Goal: Task Accomplishment & Management: Use online tool/utility

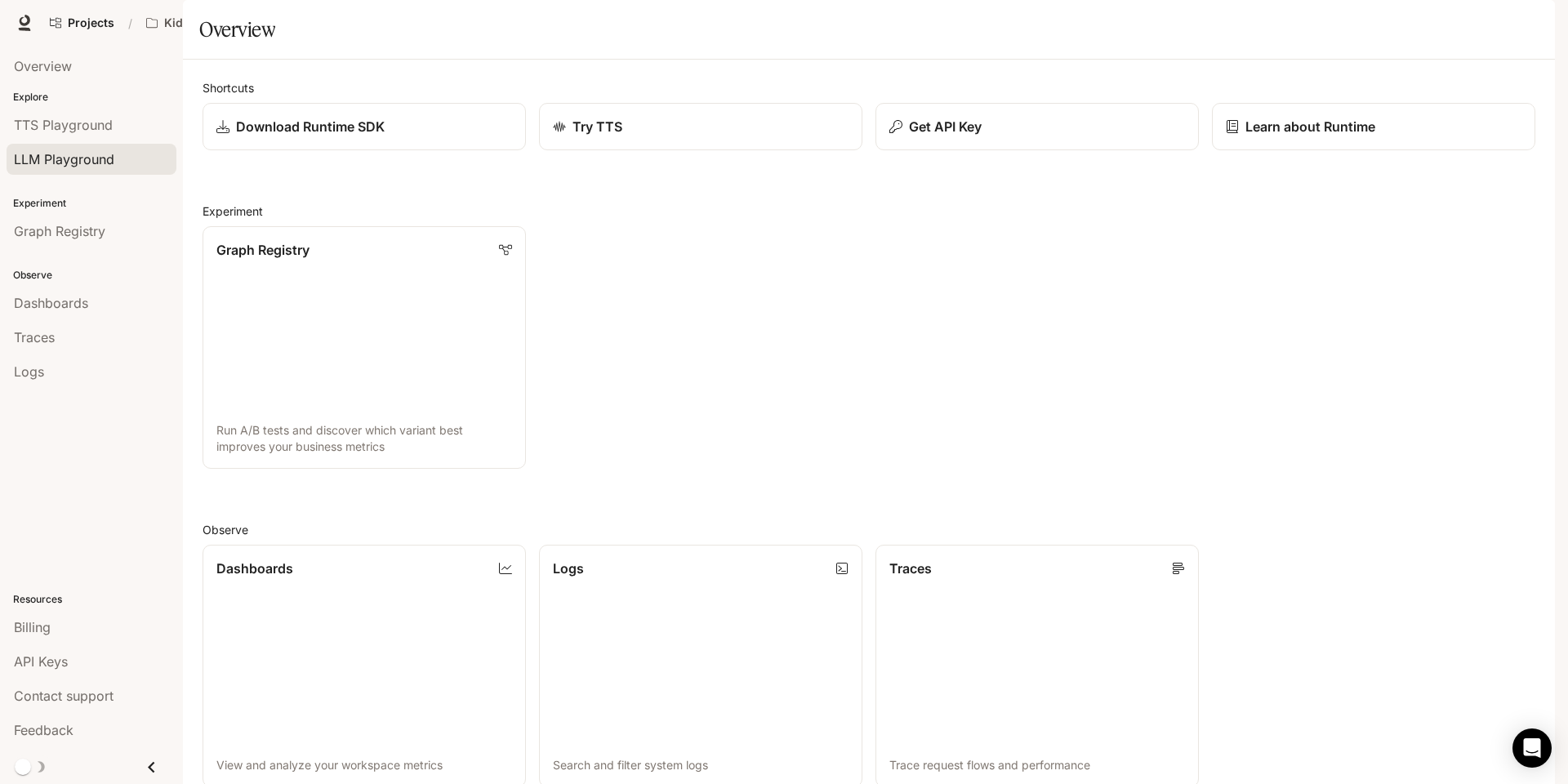
click at [71, 153] on span "LLM Playground" at bounding box center [64, 159] width 101 height 20
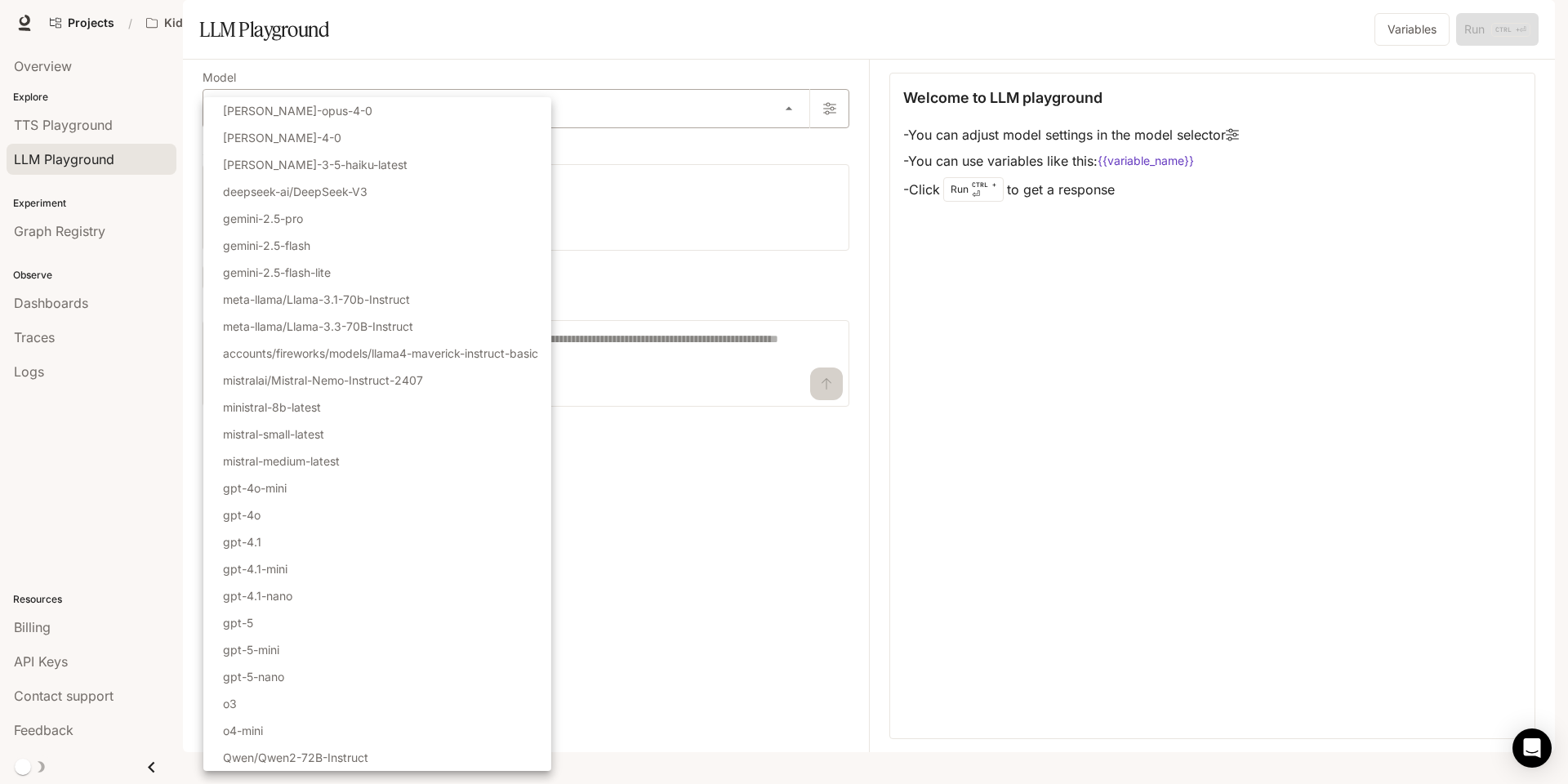
click at [264, 150] on body "Skip to main content Projects / Kidstopia - Live Character Studio Character Stu…" at bounding box center [784, 392] width 1568 height 784
click at [855, 529] on div at bounding box center [784, 392] width 1568 height 784
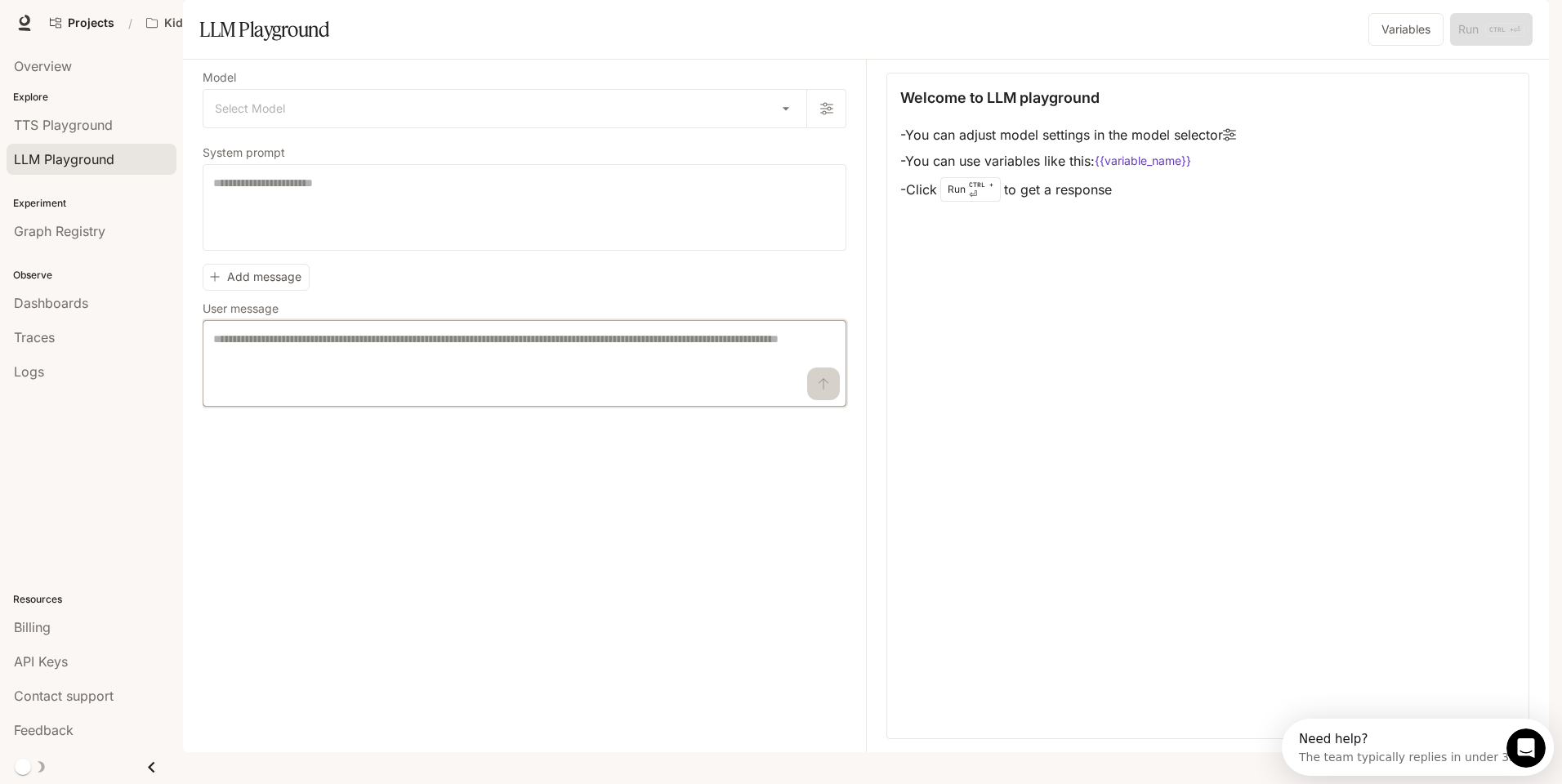
click at [575, 396] on textarea at bounding box center [524, 362] width 623 height 65
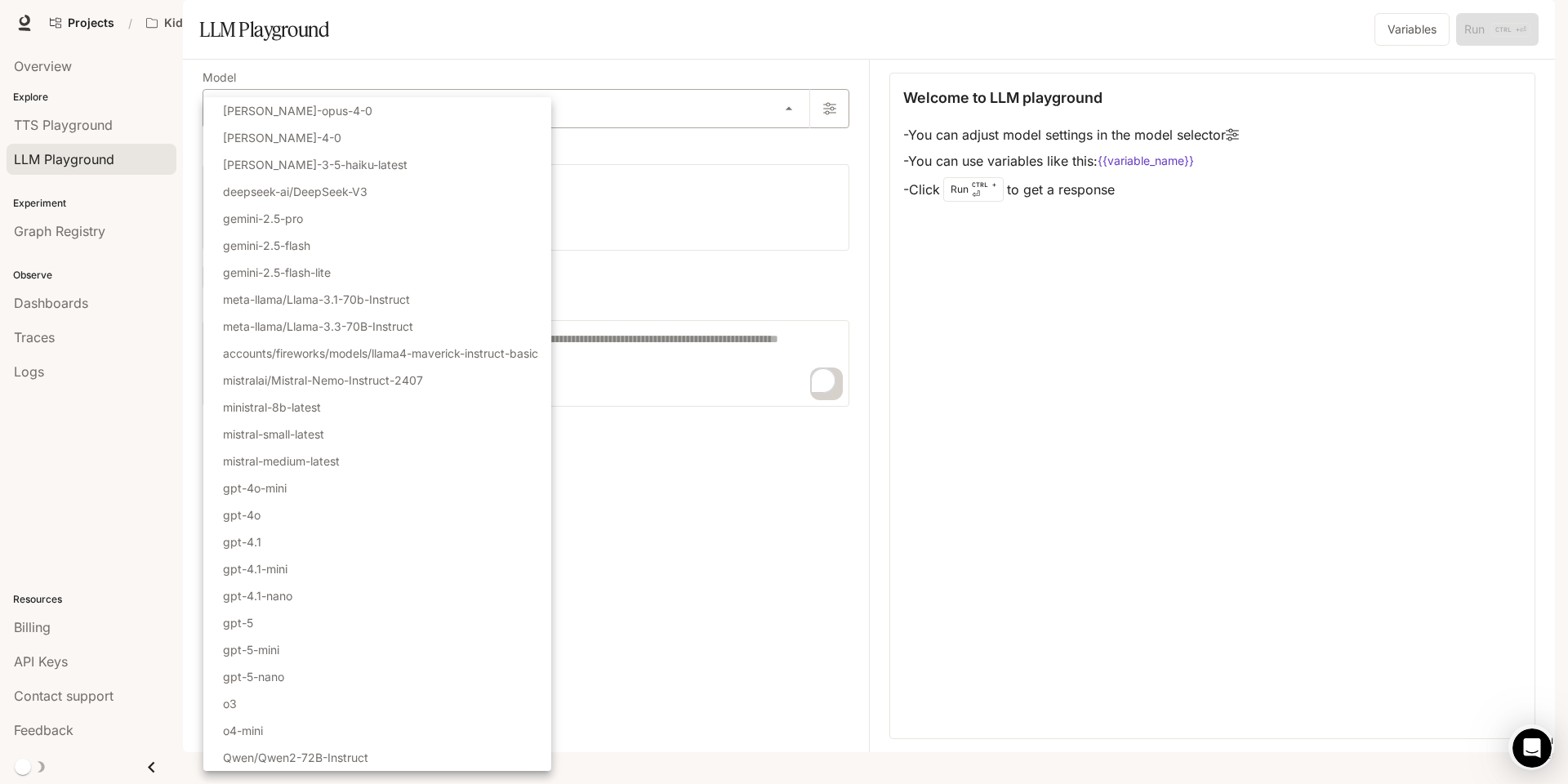
click at [406, 151] on body "Skip to main content Projects / Kidstopia - Live Character Studio Character Stu…" at bounding box center [784, 398] width 1568 height 797
click at [412, 207] on li "gemini-2.5-pro" at bounding box center [377, 218] width 348 height 27
type input "**********"
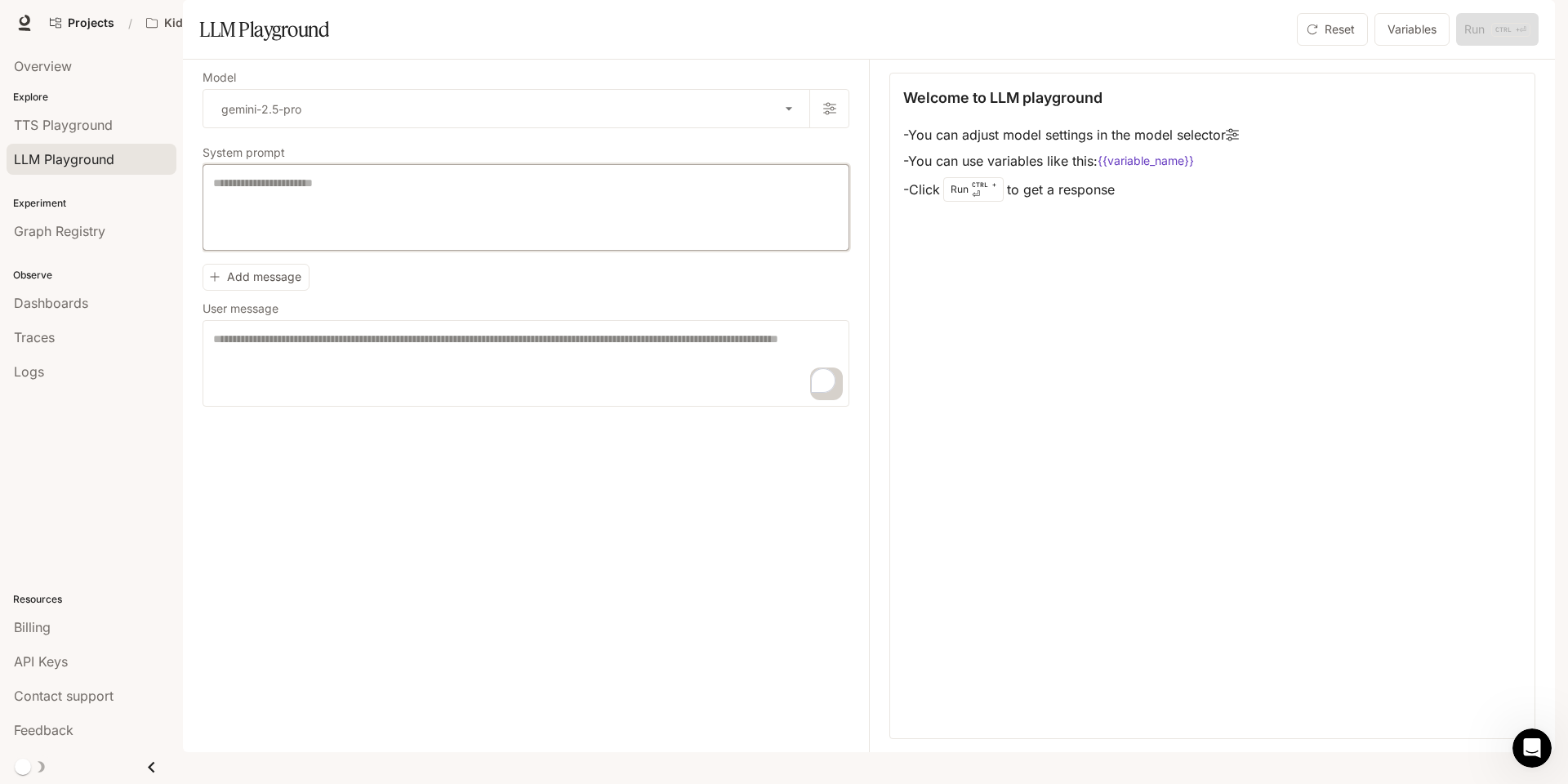
click at [457, 229] on textarea at bounding box center [525, 207] width 625 height 65
click at [287, 372] on div "* ​" at bounding box center [526, 363] width 647 height 87
click at [84, 651] on div "API Keys" at bounding box center [91, 661] width 155 height 20
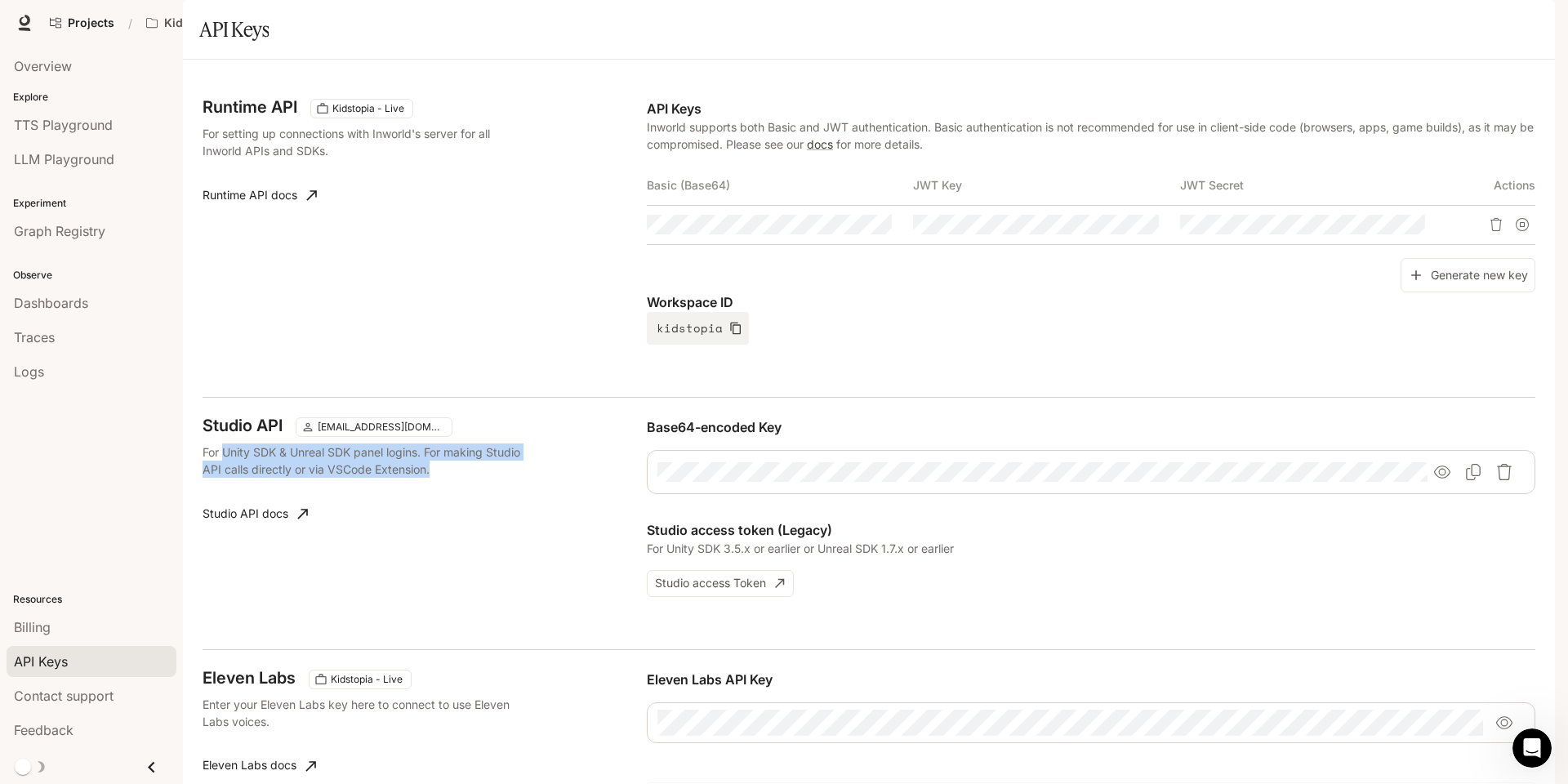
drag, startPoint x: 225, startPoint y: 499, endPoint x: 597, endPoint y: 506, distance: 372.1
click at [597, 506] on div "Studio API [EMAIL_ADDRESS][DOMAIN_NAME] For Unity SDK & Unreal SDK panel logins…" at bounding box center [424, 507] width 444 height 180
drag, startPoint x: 597, startPoint y: 506, endPoint x: 536, endPoint y: 515, distance: 61.7
click at [536, 515] on div "Studio API [EMAIL_ADDRESS][DOMAIN_NAME] For Unity SDK & Unreal SDK panel logins…" at bounding box center [424, 507] width 444 height 180
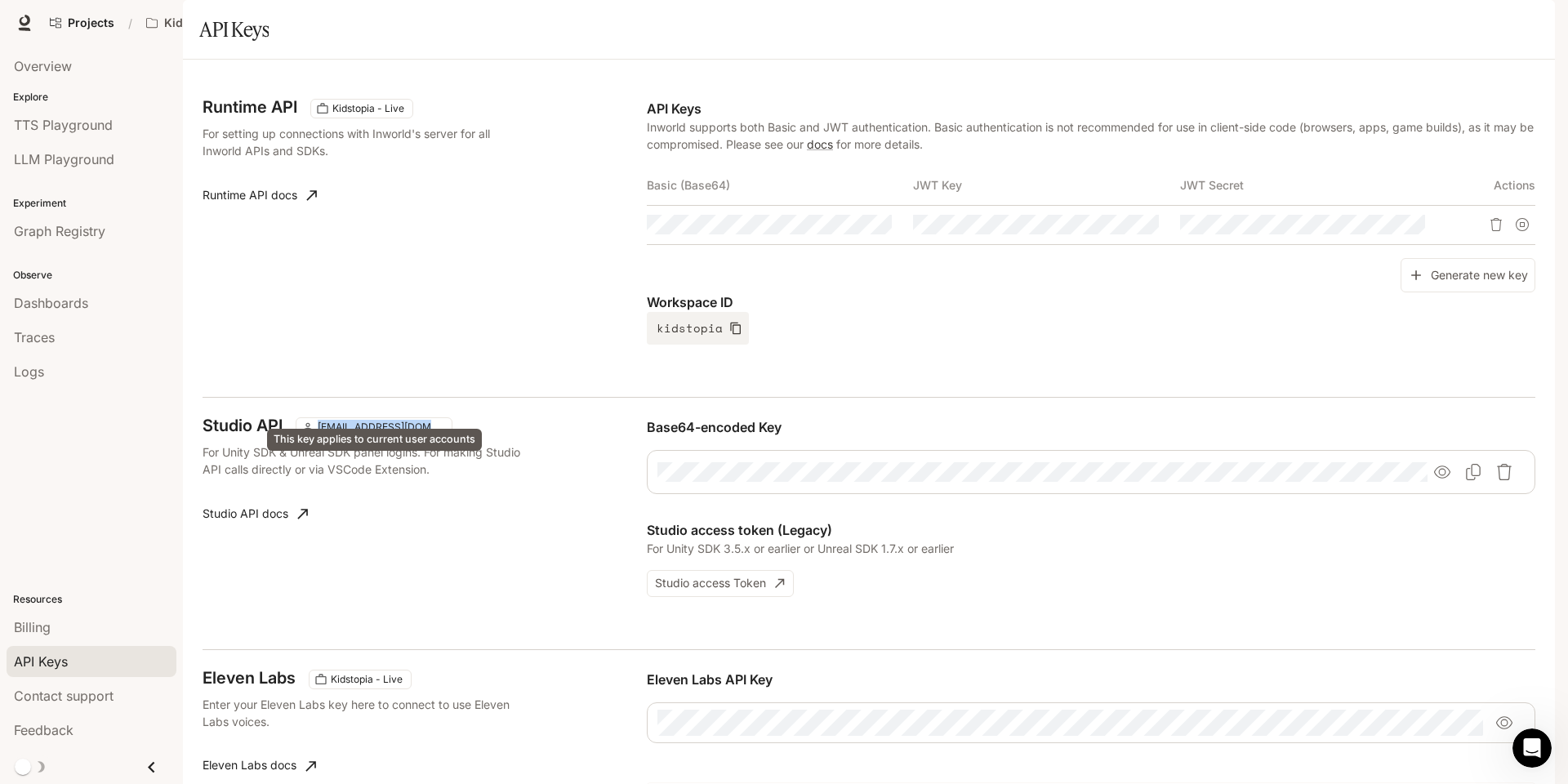
drag, startPoint x: 509, startPoint y: 468, endPoint x: 306, endPoint y: 467, distance: 203.0
click at [306, 436] on div "Studio API [EMAIL_ADDRESS][DOMAIN_NAME]" at bounding box center [418, 427] width 431 height 20
copy span "[EMAIL_ADDRESS][DOMAIN_NAME]"
click at [1470, 480] on icon "Copy Base64-encoded Key" at bounding box center [1474, 471] width 15 height 17
